Goal: Task Accomplishment & Management: Manage account settings

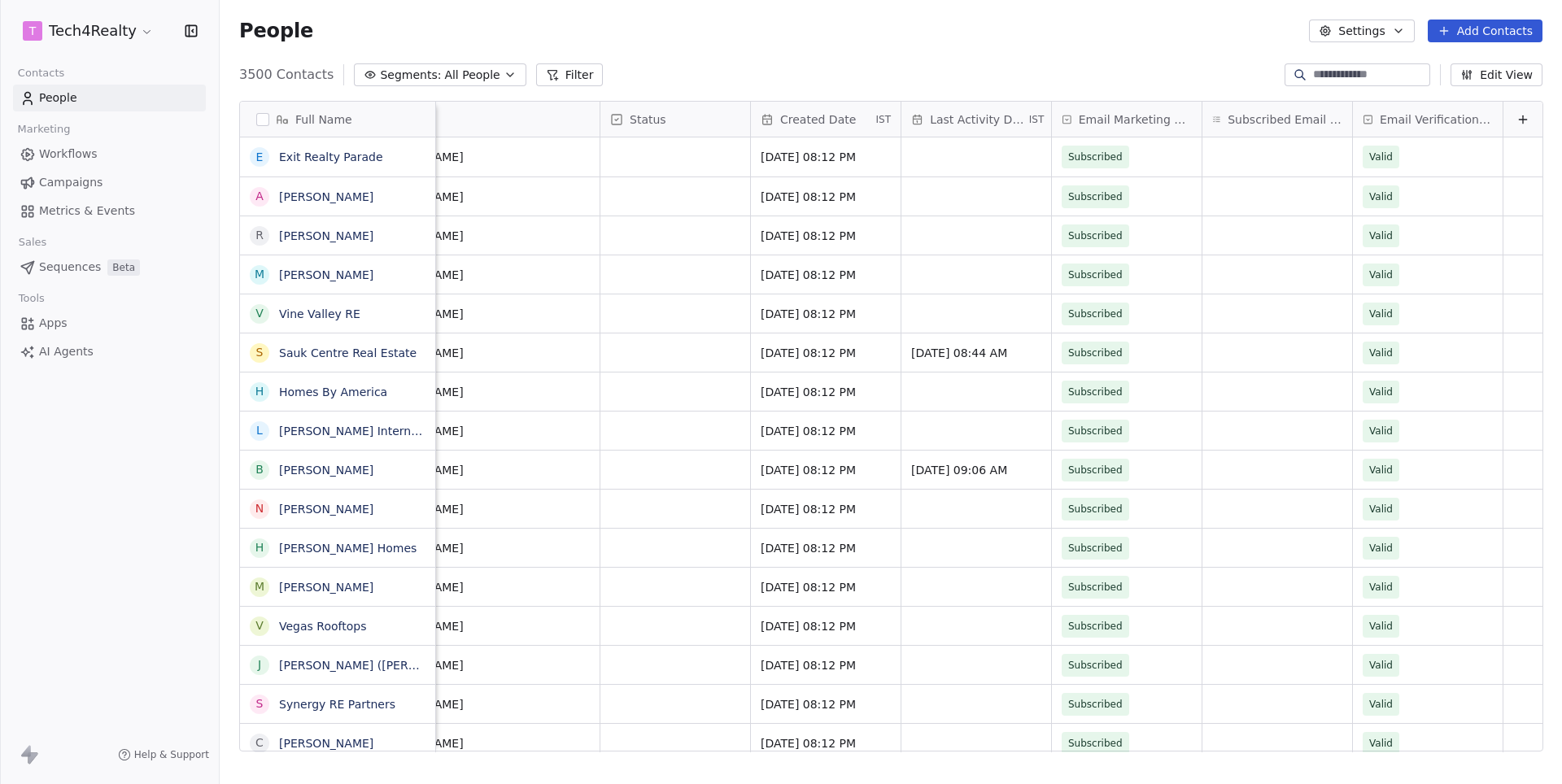
scroll to position [0, 818]
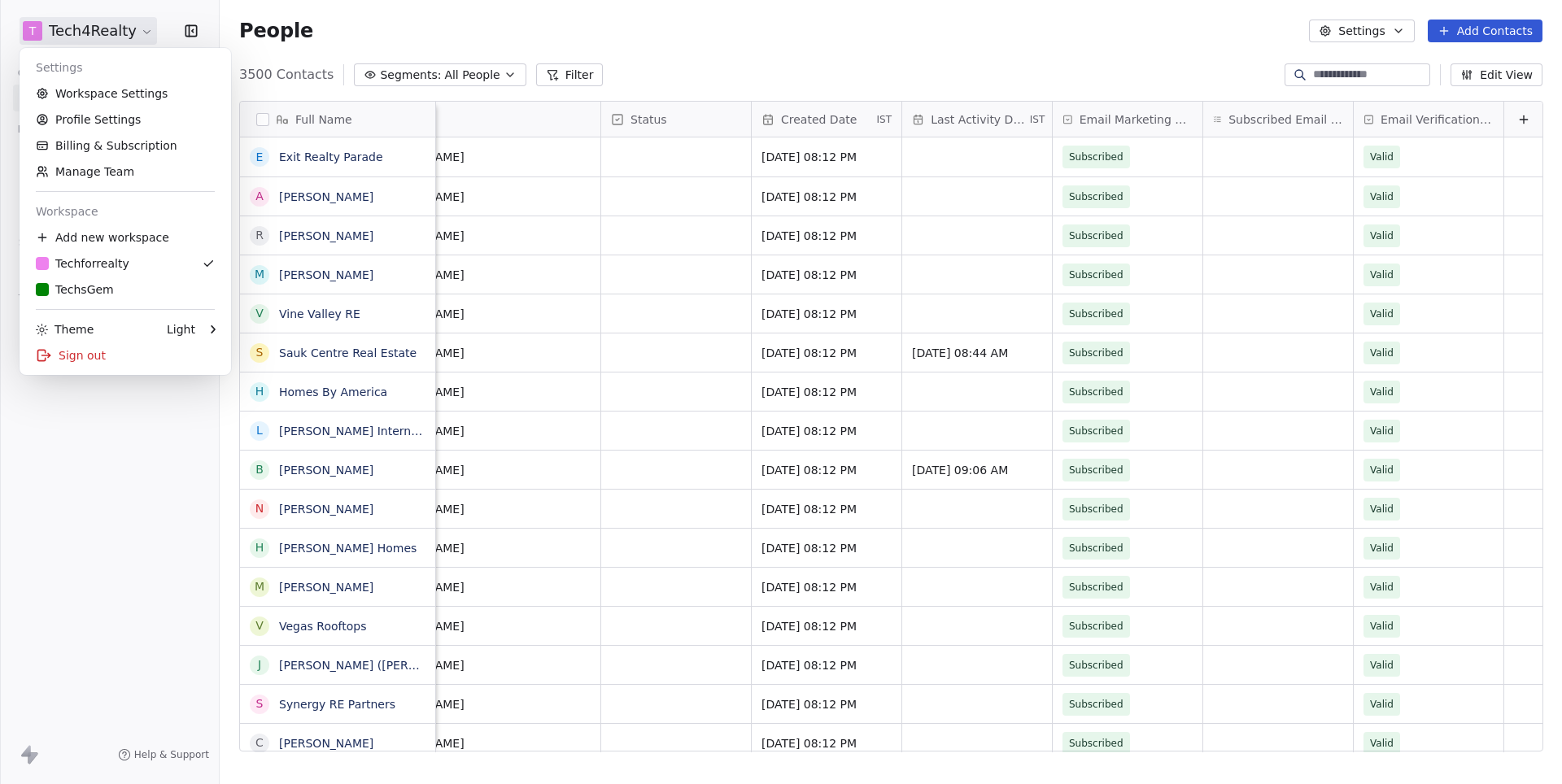
click at [117, 39] on html "T Tech4Realty Contacts People Marketing Workflows Campaigns Metrics & Events Sa…" at bounding box center [781, 392] width 1562 height 784
click at [1116, 21] on html "T Tech4Realty Contacts People Marketing Workflows Campaigns Metrics & Events Sa…" at bounding box center [781, 392] width 1562 height 784
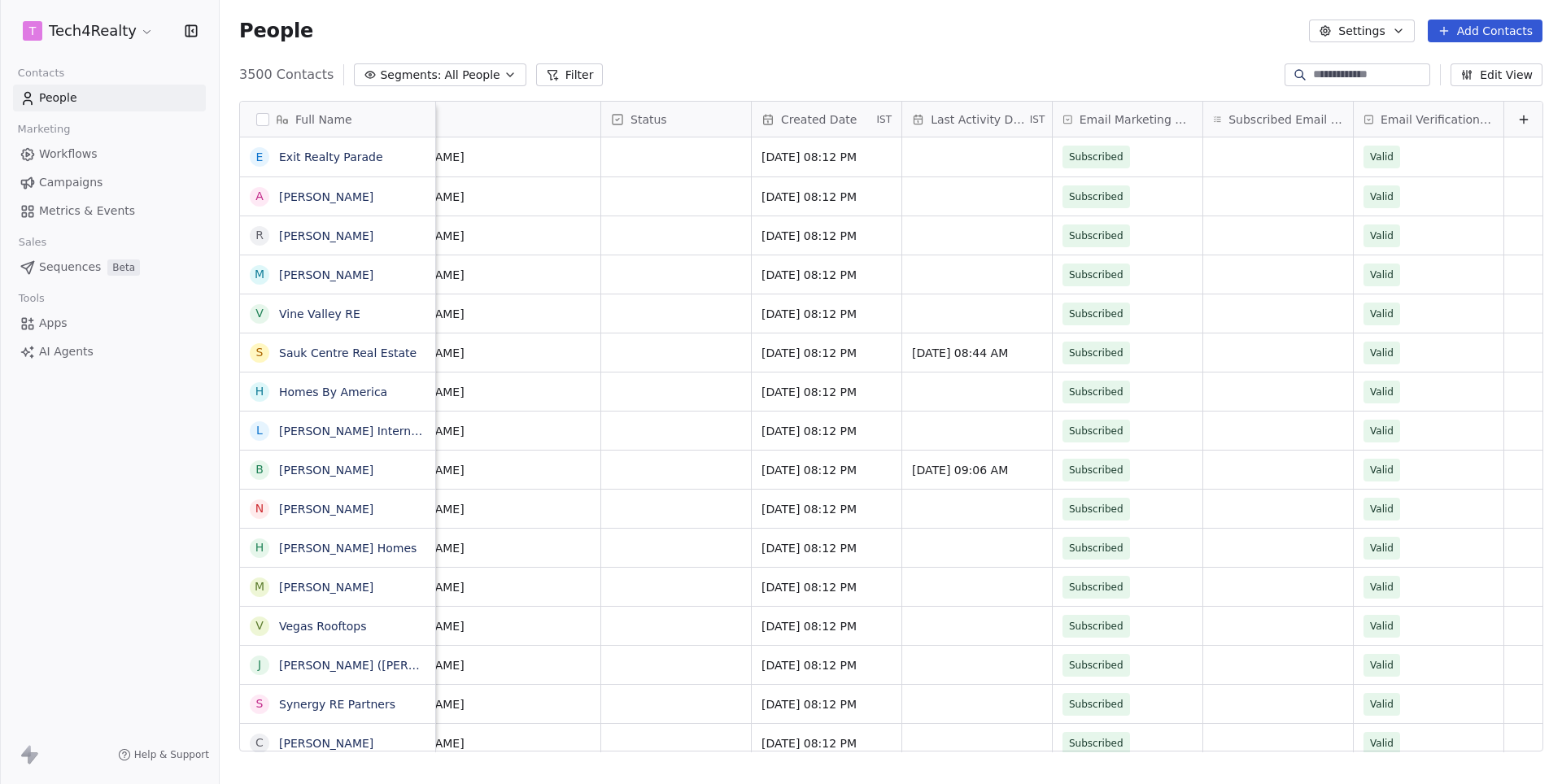
click at [1116, 21] on div "People Settings Add Contacts" at bounding box center [890, 31] width 1303 height 23
click at [820, 130] on div "Created Date IST" at bounding box center [827, 119] width 150 height 35
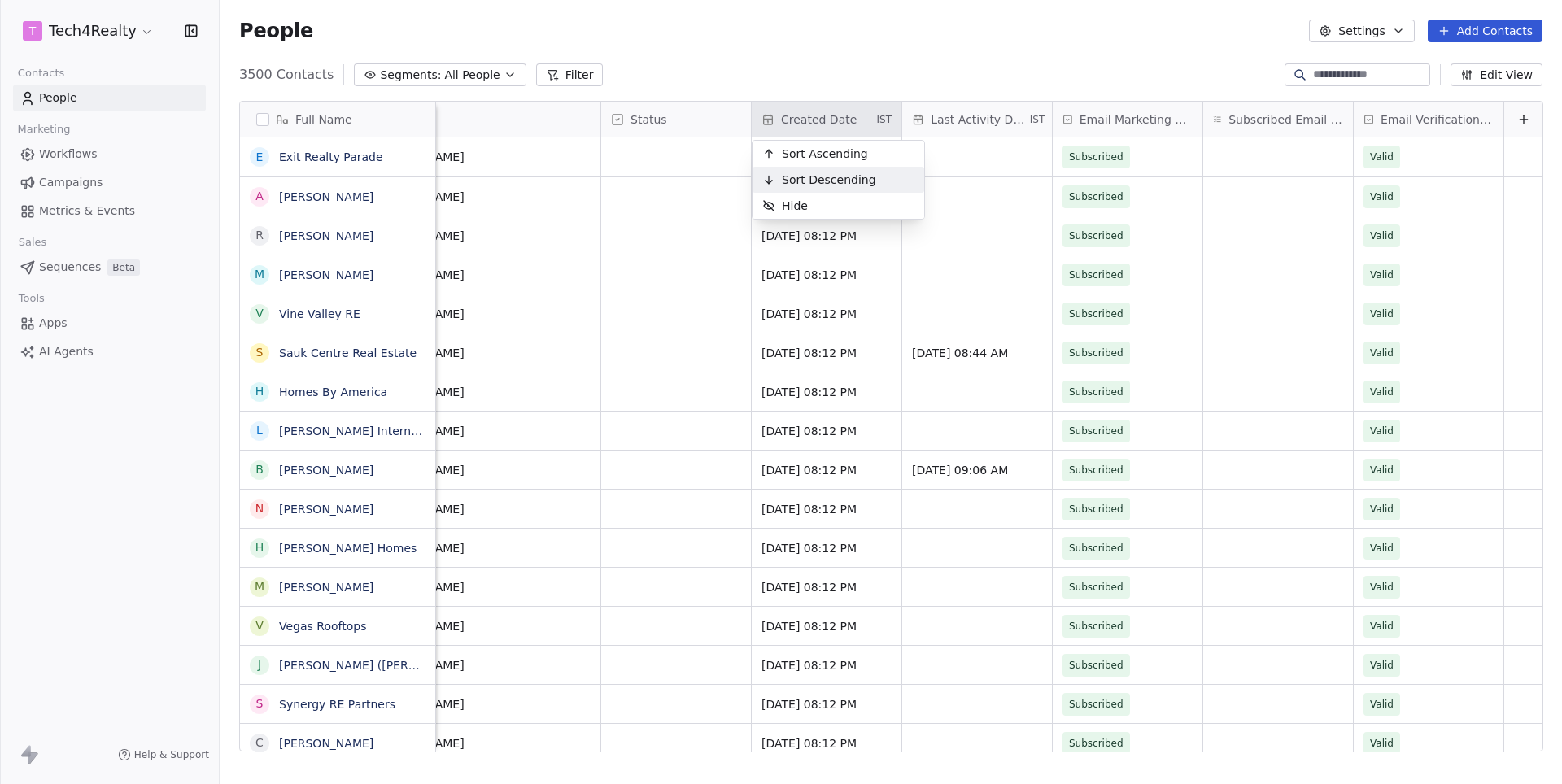
click at [811, 176] on span "Sort Descending" at bounding box center [829, 179] width 95 height 16
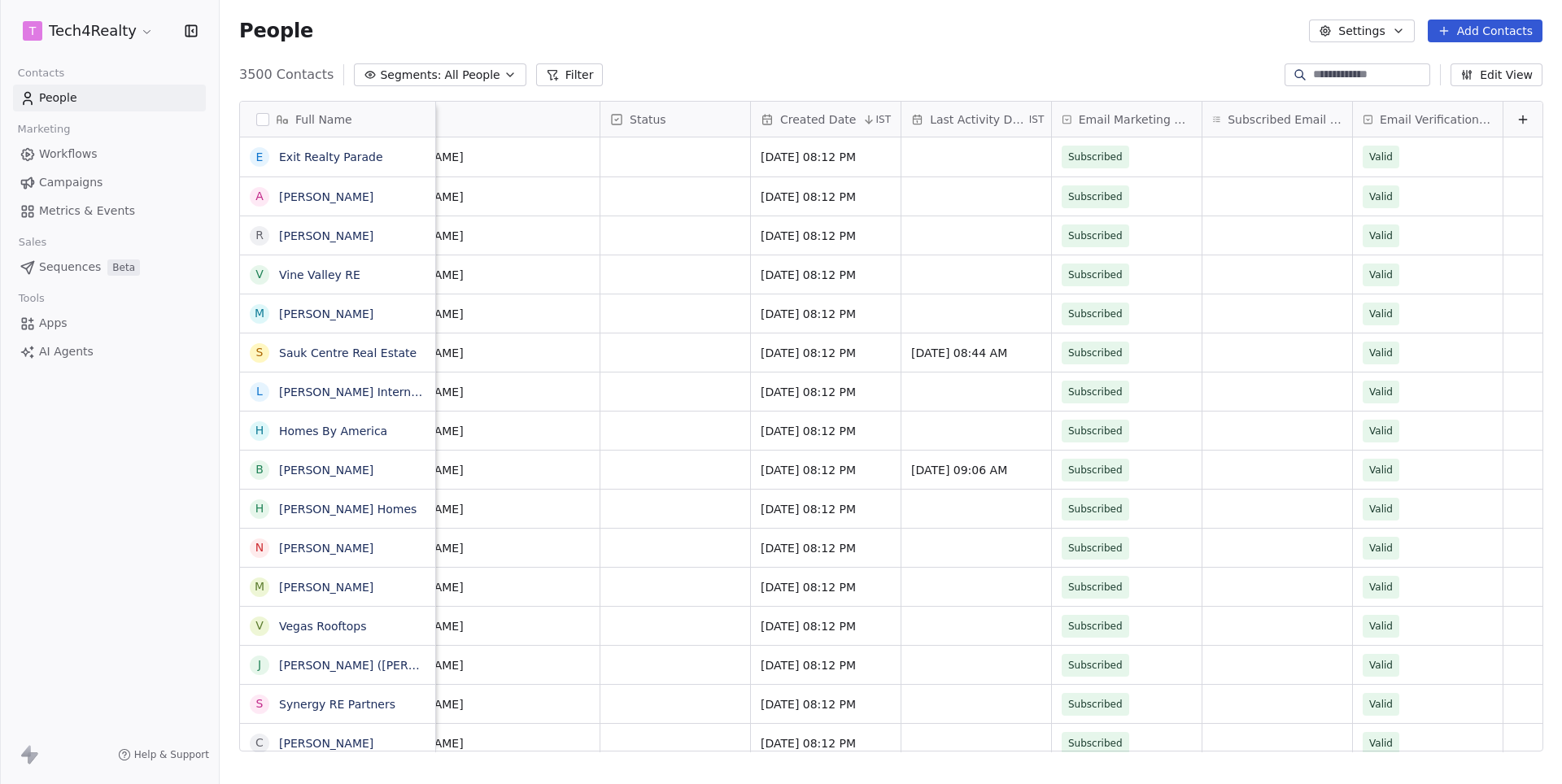
scroll to position [0, 818]
click at [1412, 113] on span "Email Verification Status" at bounding box center [1437, 120] width 113 height 16
click at [958, 125] on html "T Tech4Realty Contacts People Marketing Workflows Campaigns Metrics & Events Sa…" at bounding box center [781, 392] width 1562 height 784
click at [973, 119] on span "Last Activity Date" at bounding box center [978, 120] width 96 height 16
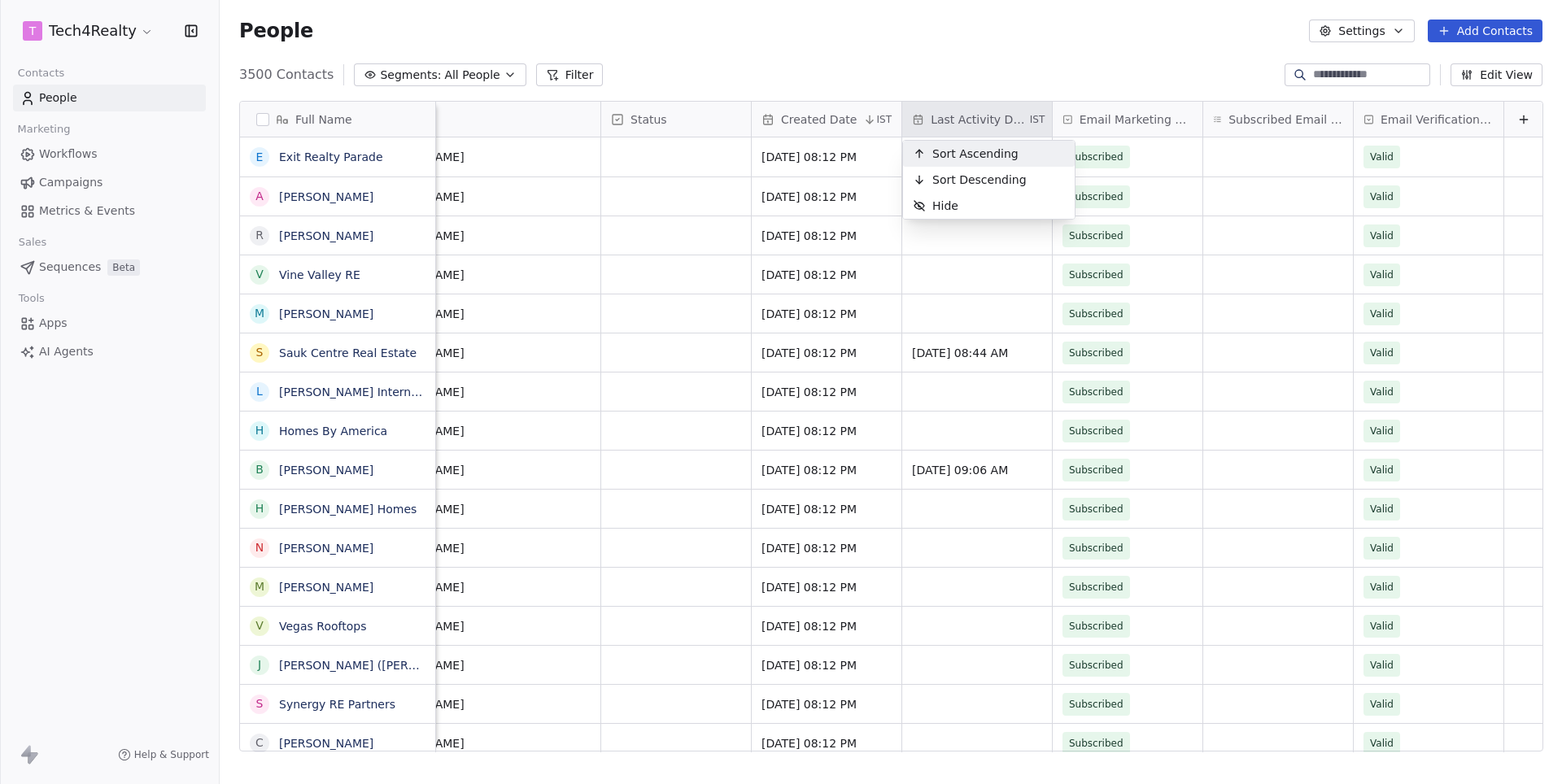
click at [961, 154] on span "Sort Ascending" at bounding box center [975, 154] width 87 height 16
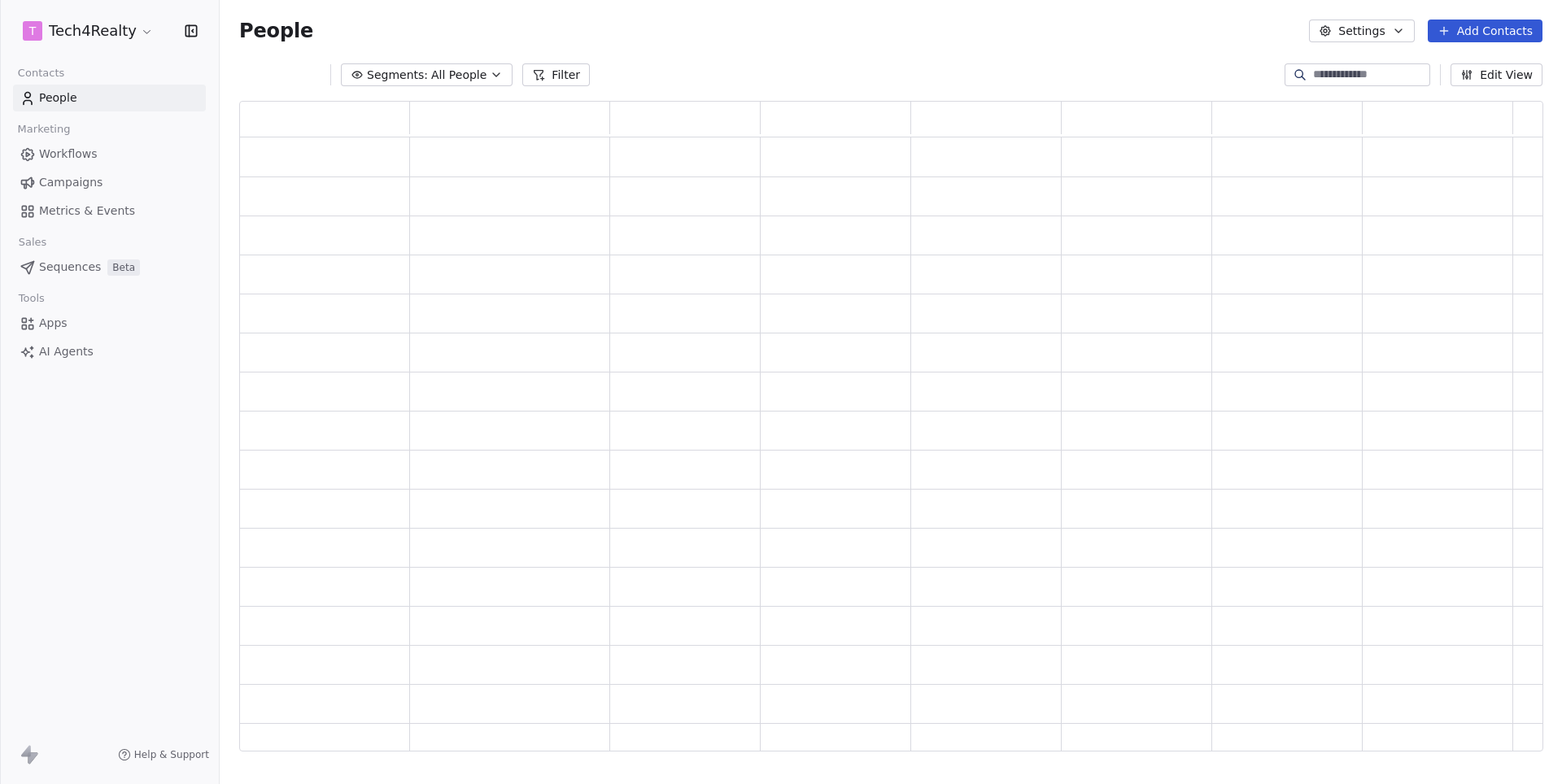
scroll to position [651, 1302]
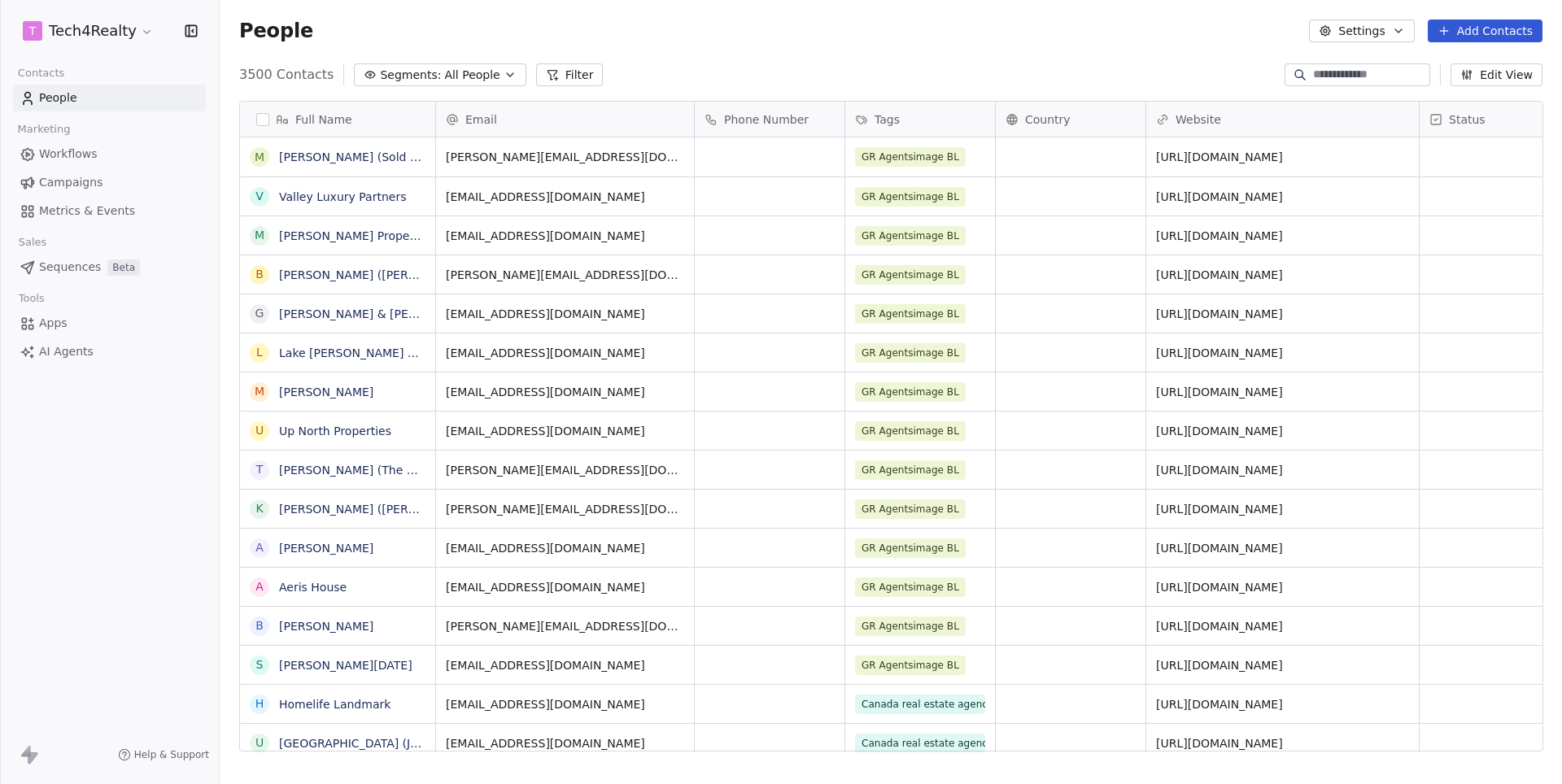
click at [88, 32] on html "T Tech4Realty Contacts People Marketing Workflows Campaigns Metrics & Events Sa…" at bounding box center [781, 392] width 1562 height 784
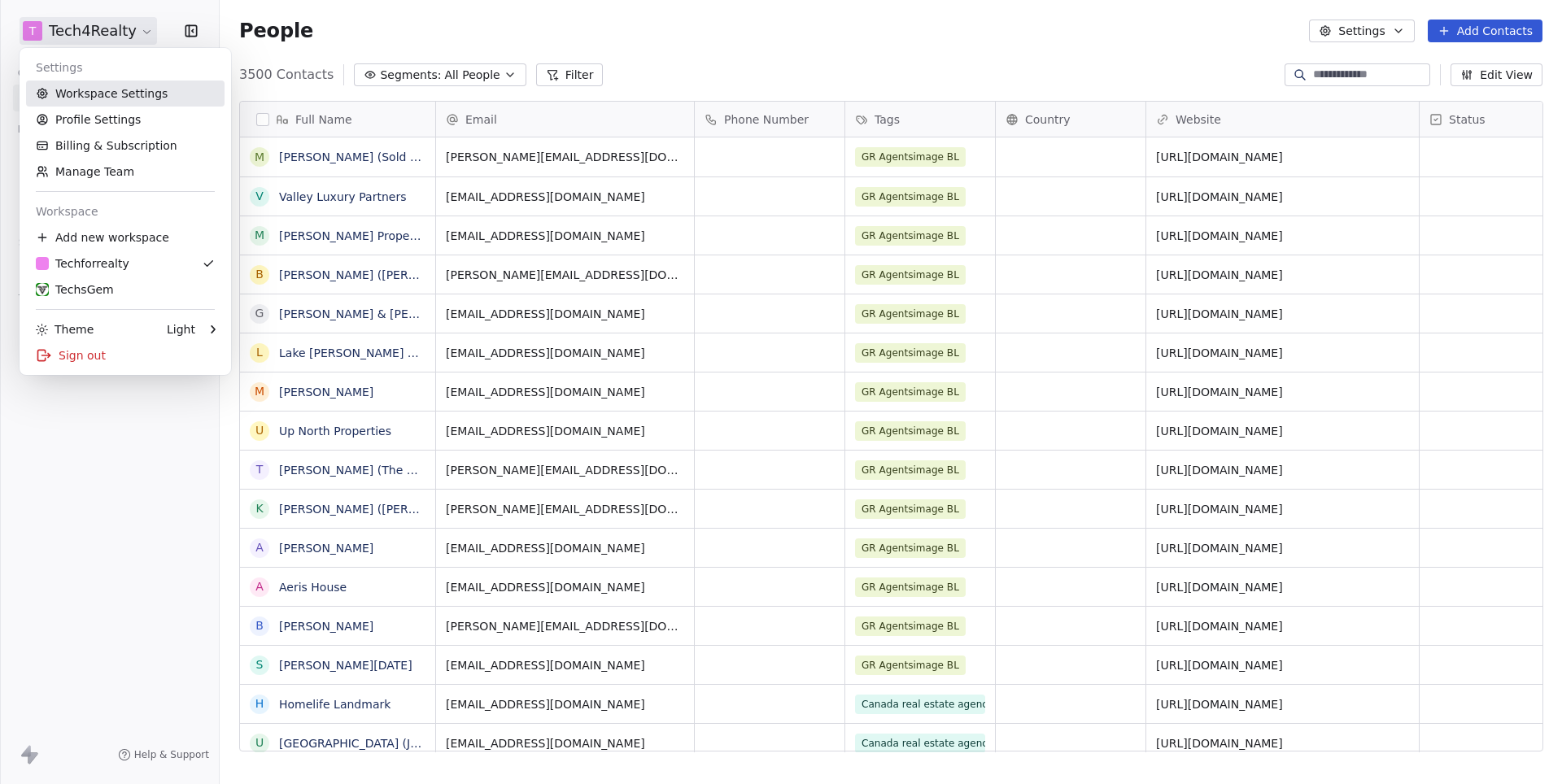
scroll to position [690, 1341]
click at [78, 289] on div "TechsGem" at bounding box center [74, 289] width 78 height 16
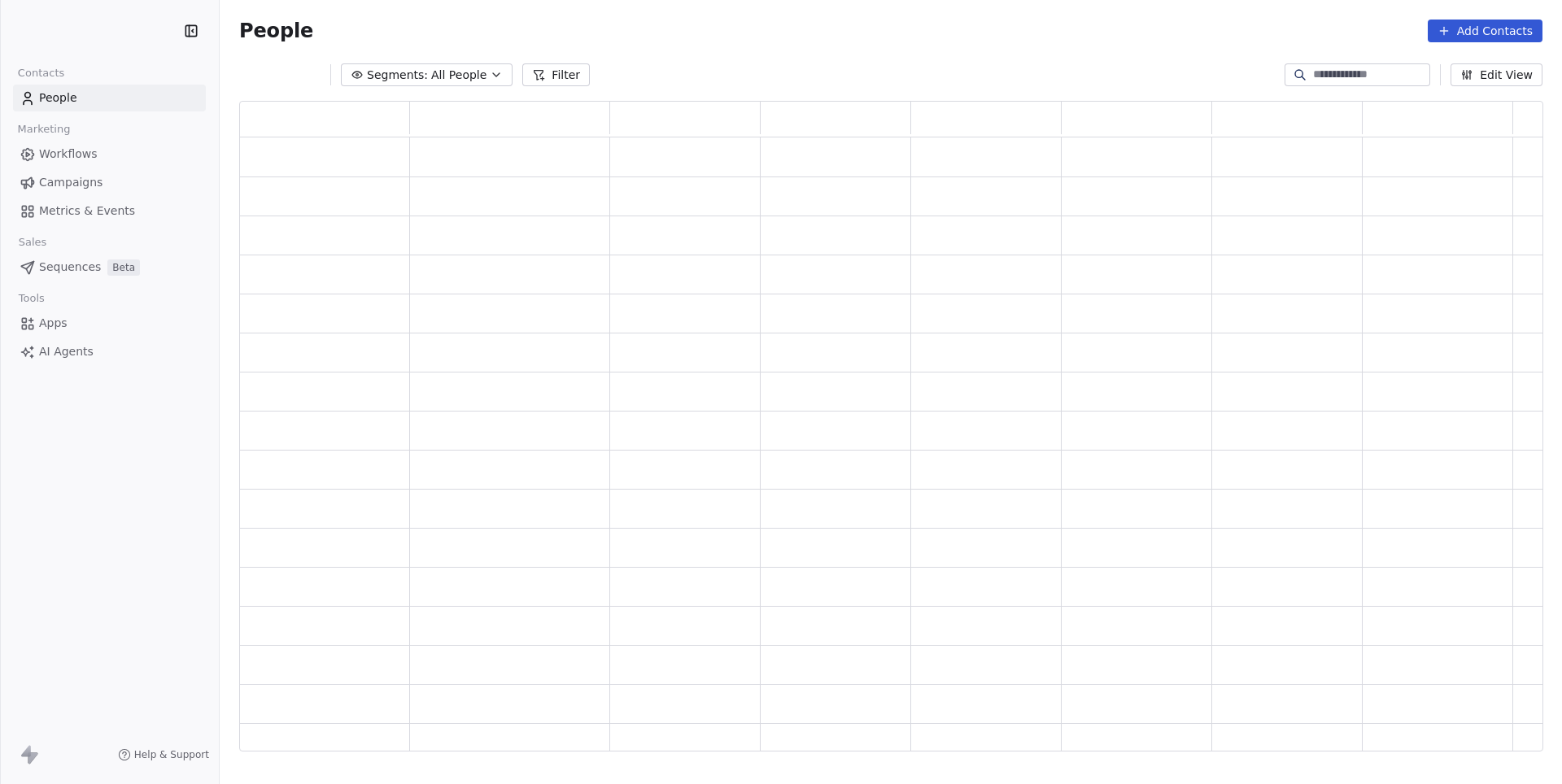
click at [79, 16] on html "Contacts People Marketing Workflows Campaigns Metrics & Events Sales Sequences …" at bounding box center [781, 392] width 1562 height 784
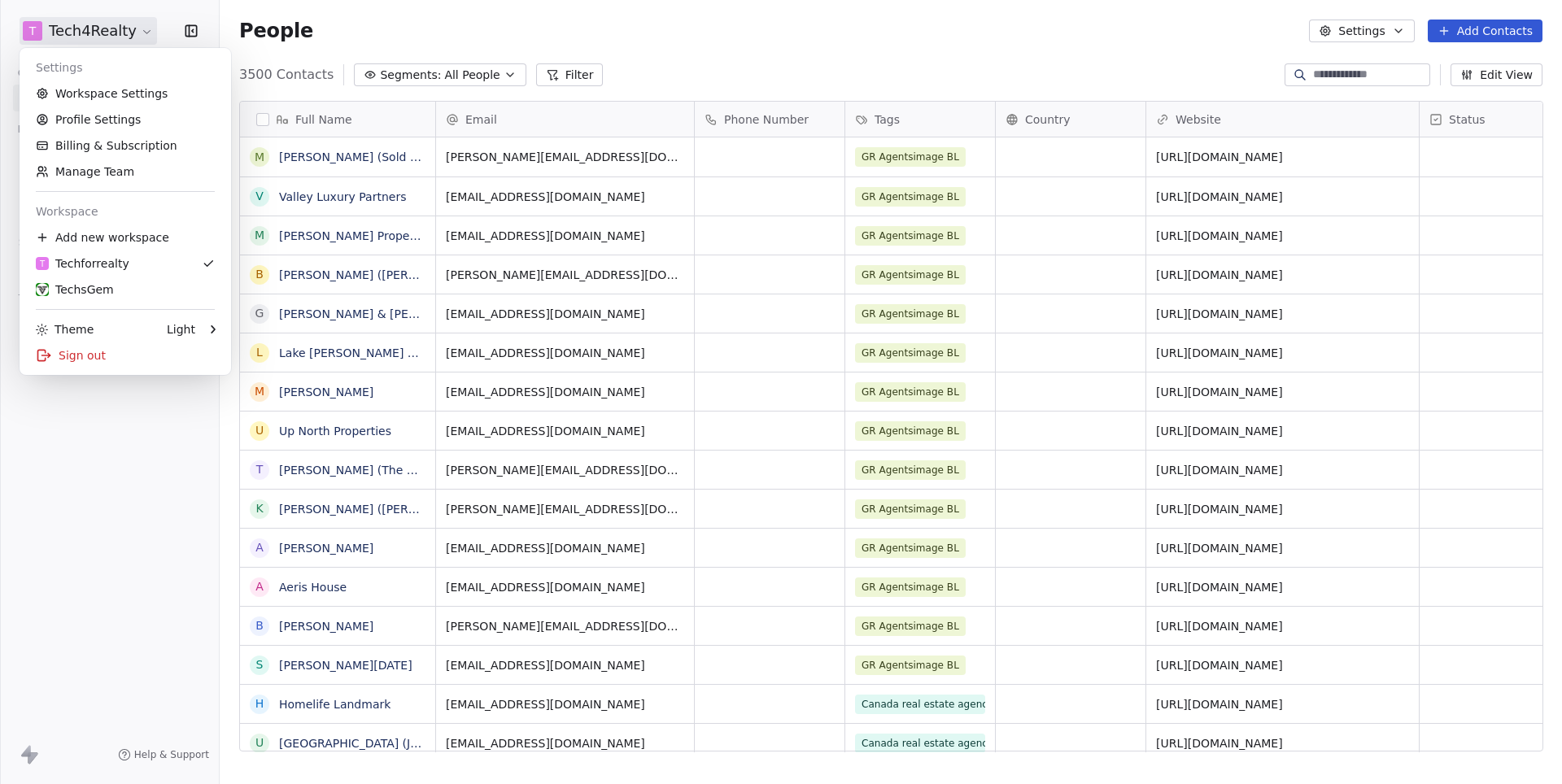
scroll to position [690, 1341]
click at [115, 98] on link "Workspace Settings" at bounding box center [125, 93] width 198 height 26
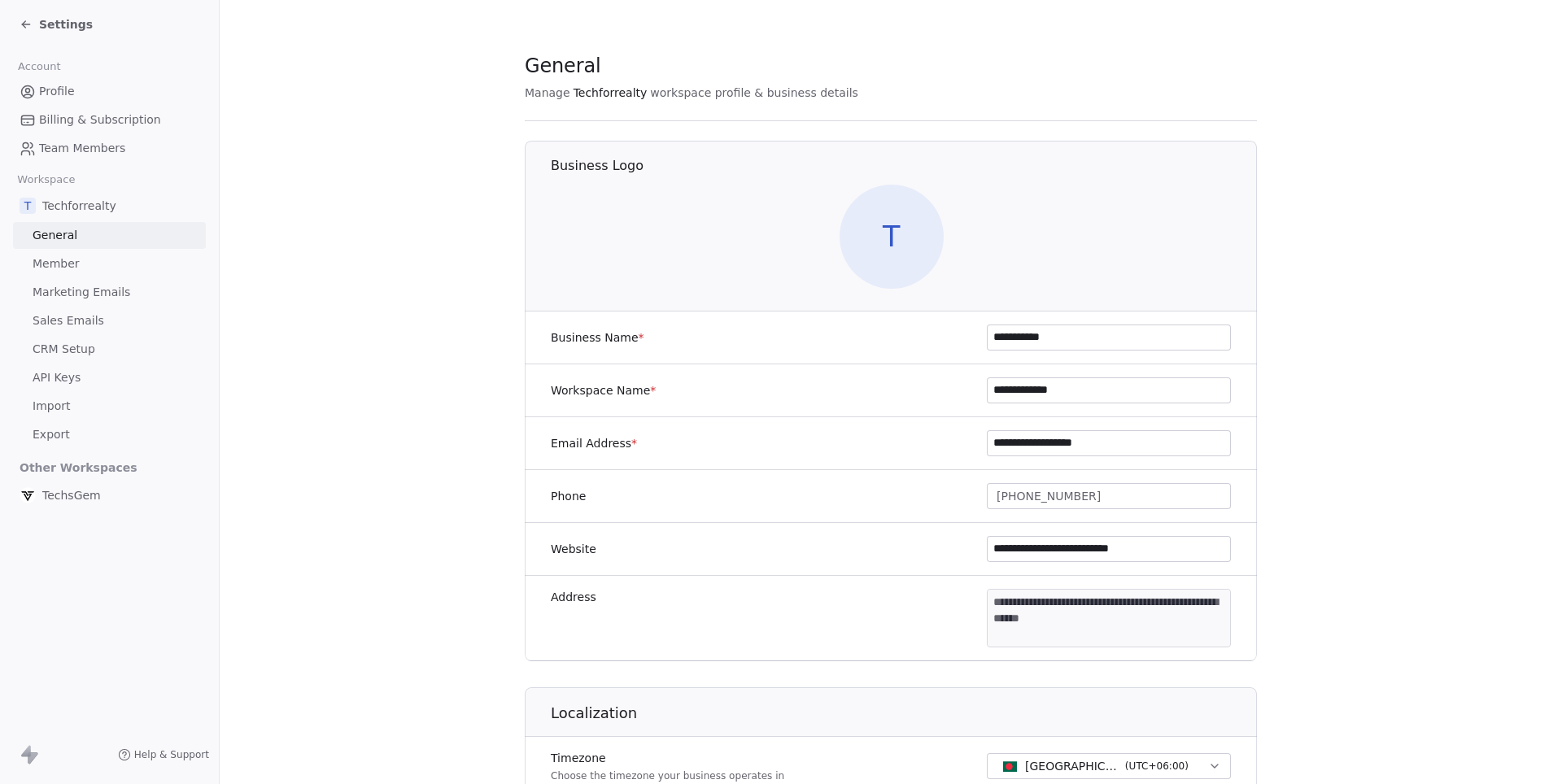
click at [57, 321] on span "Sales Emails" at bounding box center [68, 321] width 71 height 17
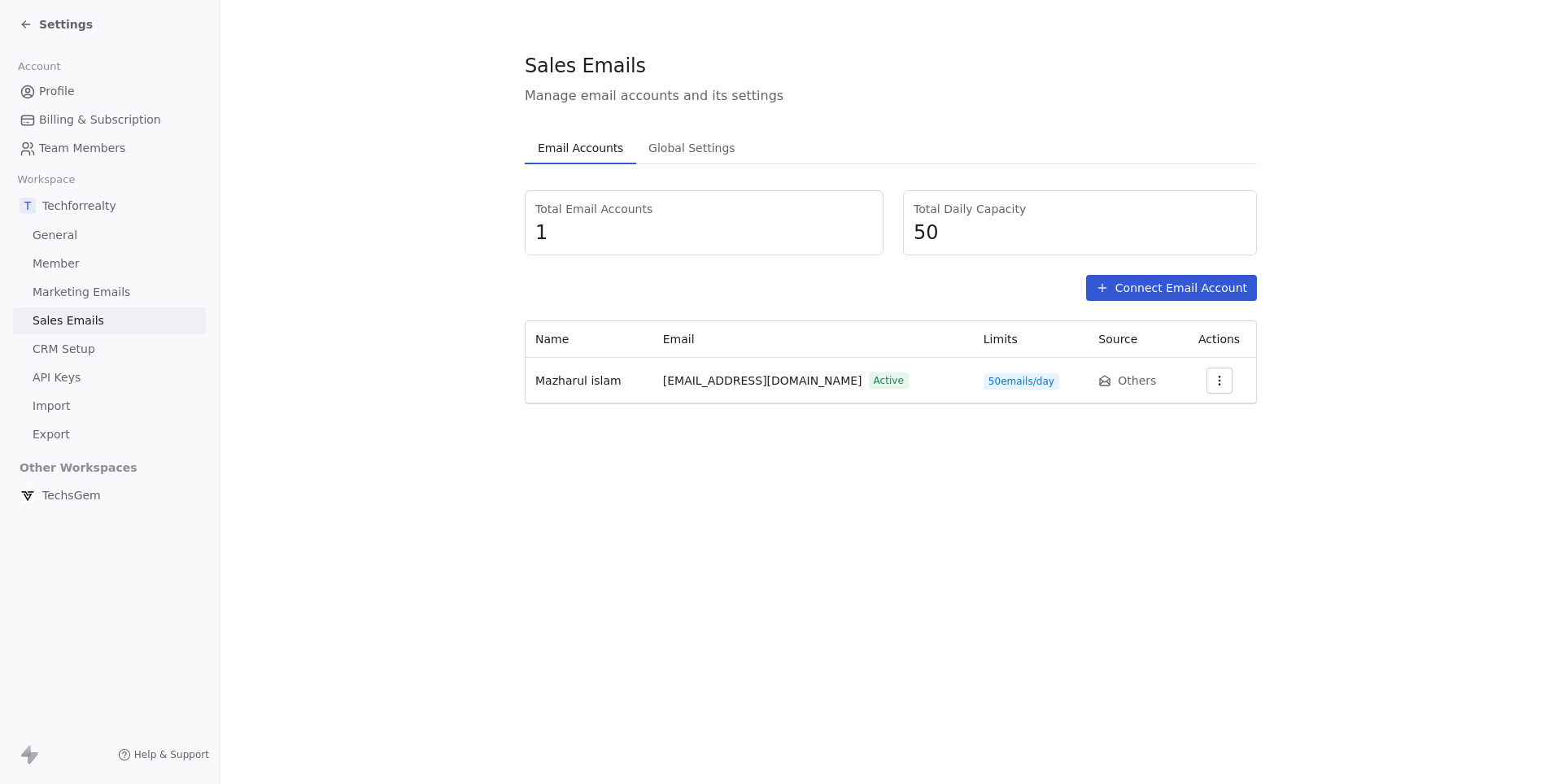
click at [1215, 384] on icon "button" at bounding box center [1219, 380] width 13 height 13
click at [1182, 411] on span "Settings" at bounding box center [1185, 416] width 46 height 17
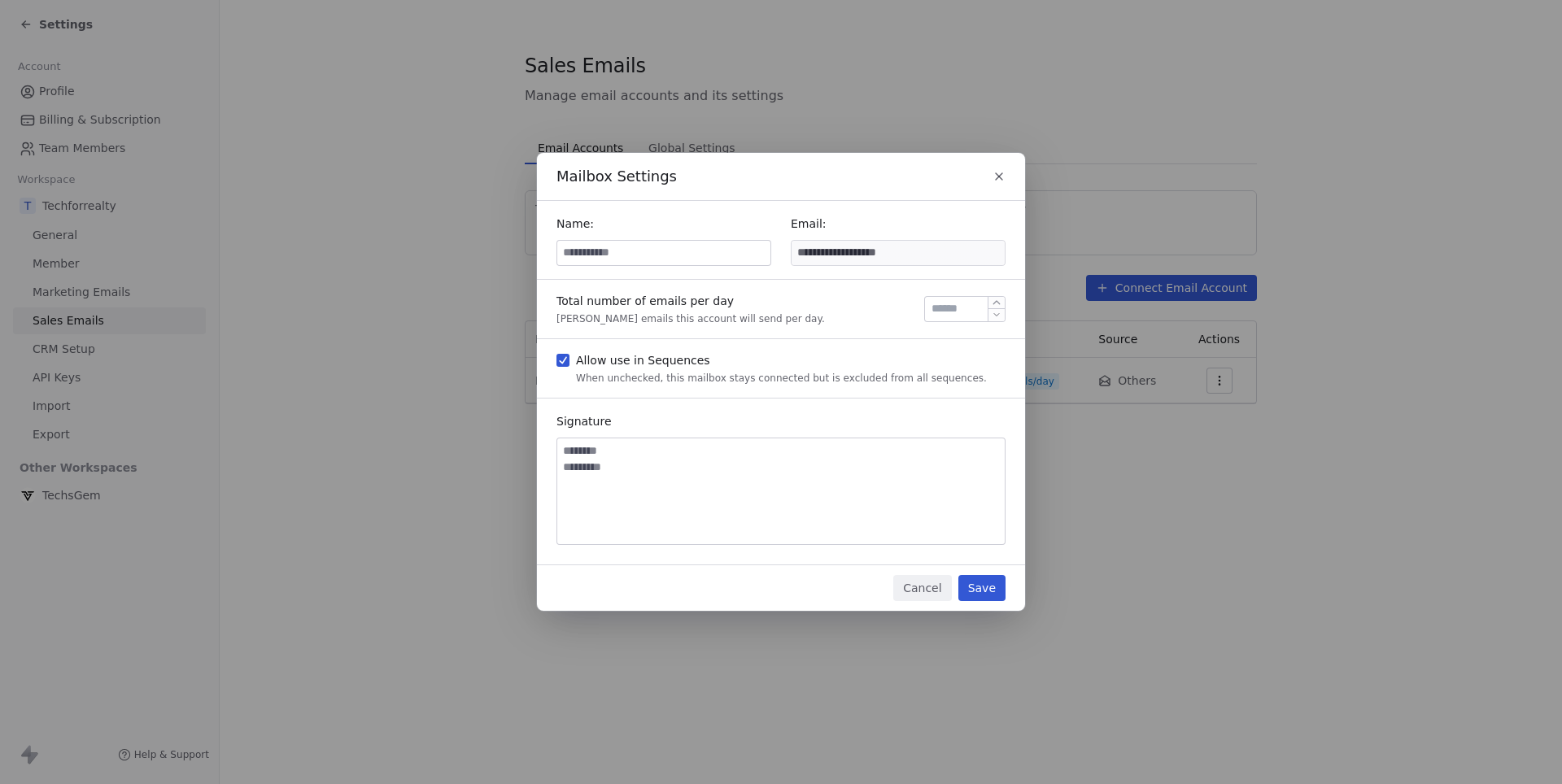
click at [993, 300] on icon "button" at bounding box center [998, 303] width 13 height 13
click at [996, 310] on icon "button" at bounding box center [998, 315] width 13 height 13
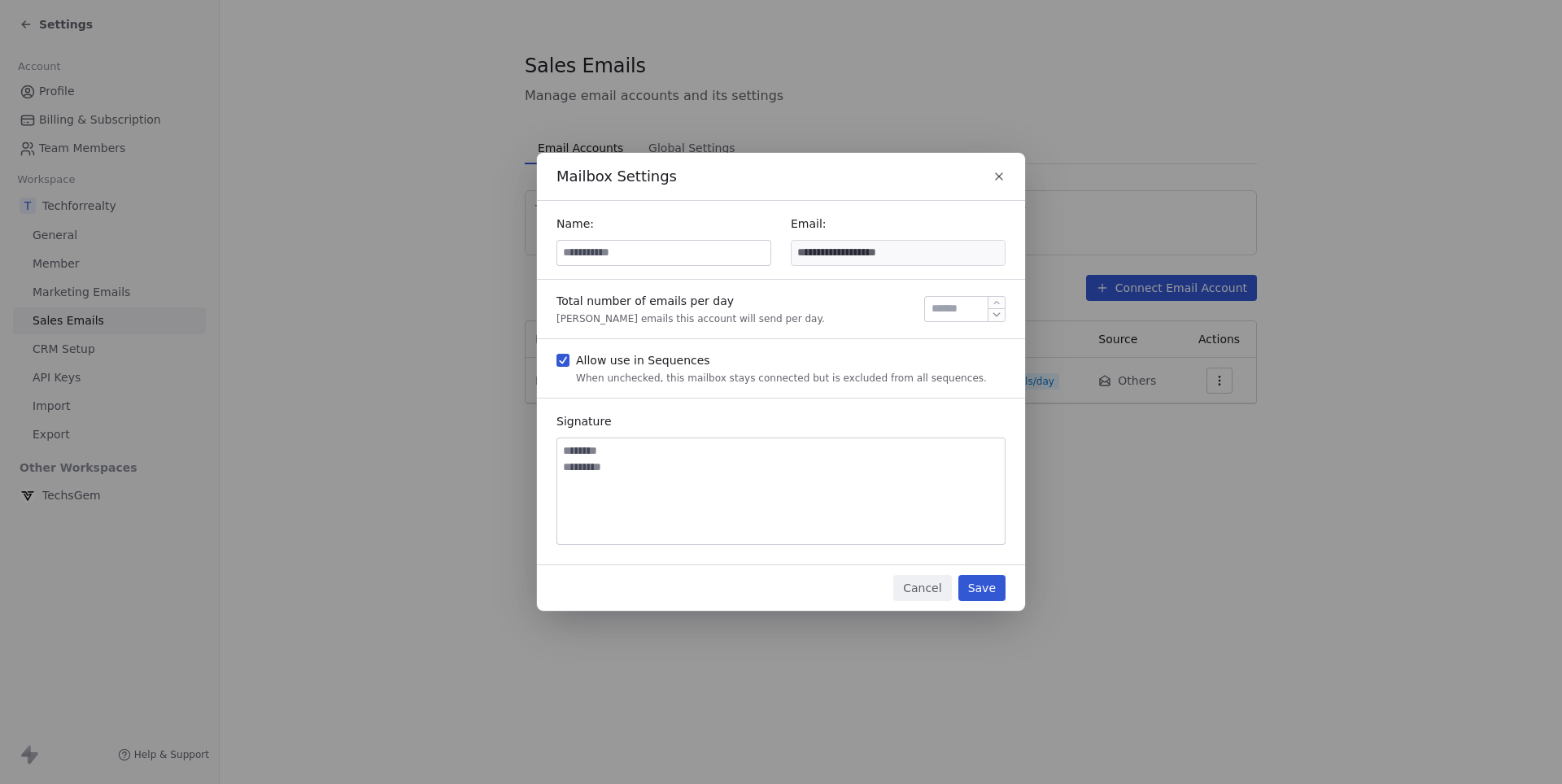
click at [996, 310] on icon "button" at bounding box center [998, 315] width 13 height 13
type input "**"
click at [919, 600] on div "Cancel Save" at bounding box center [781, 588] width 489 height 46
click at [926, 589] on button "Cancel" at bounding box center [922, 588] width 58 height 26
